Goal: Task Accomplishment & Management: Complete application form

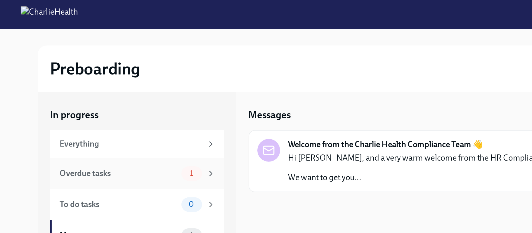
click at [46, 97] on div "Overdue tasks" at bounding box center [67, 98] width 66 height 6
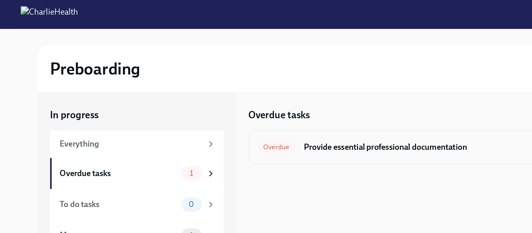
click at [159, 84] on span "Overdue" at bounding box center [156, 83] width 22 height 4
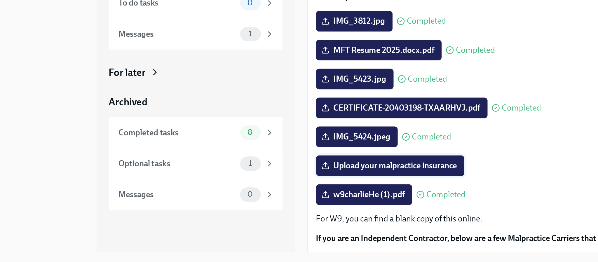
click at [243, 208] on span "Upload your malpractice insurance" at bounding box center [221, 208] width 76 height 6
click at [0, 0] on input "Upload your malpractice insurance" at bounding box center [0, 0] width 0 height 0
click at [214, 176] on span "CERTIFICATE-20403198-TXAARHVJ.pdf" at bounding box center [227, 175] width 89 height 6
click at [0, 0] on input "CERTIFICATE-20403198-TXAARHVJ.pdf" at bounding box center [0, 0] width 0 height 0
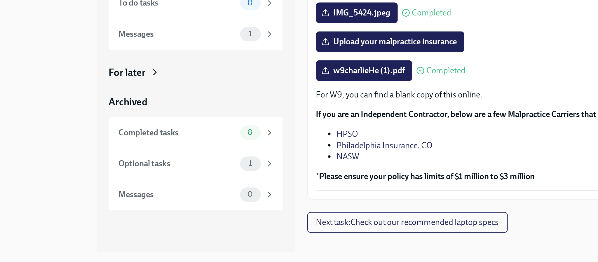
scroll to position [78, 0]
